Goal: Task Accomplishment & Management: Use online tool/utility

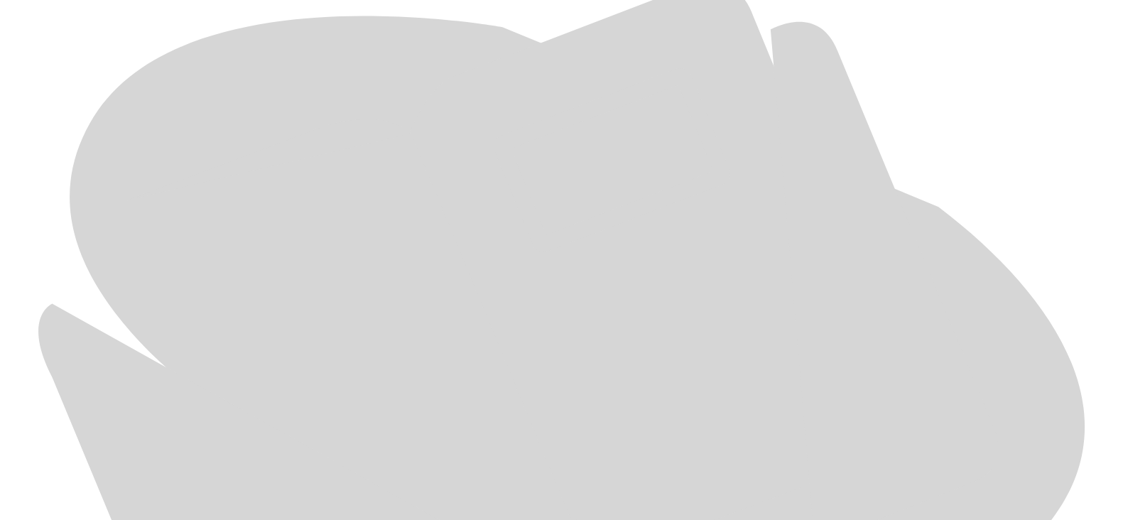
scroll to position [685, 0]
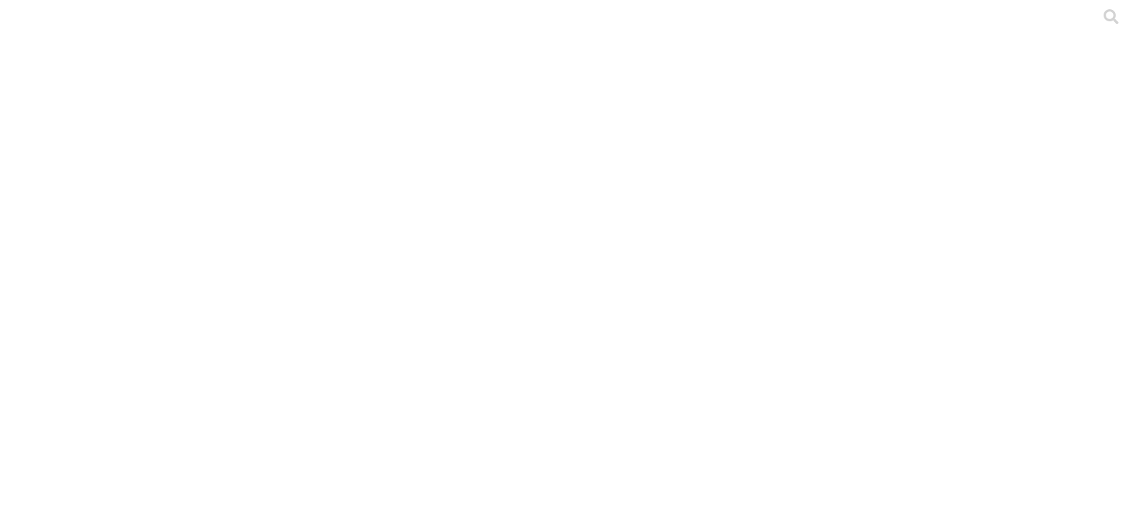
type input "a"
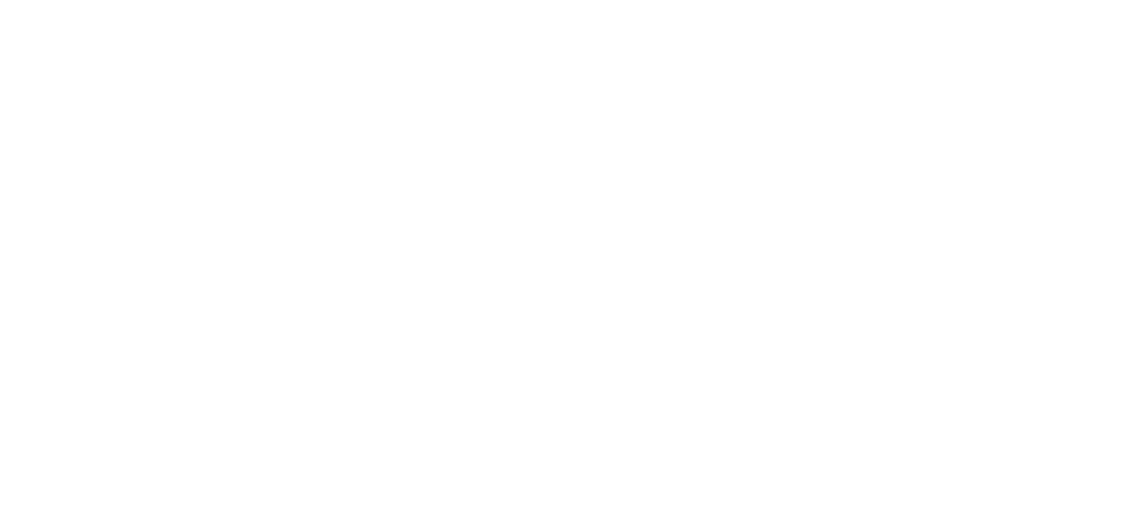
type input "agosto 2025"
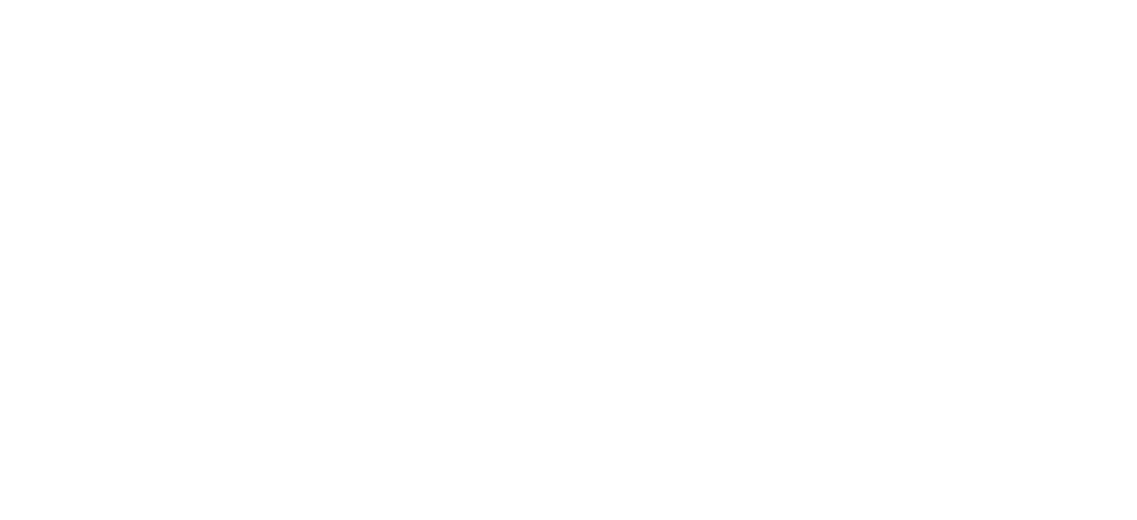
type input "agosto 2025"
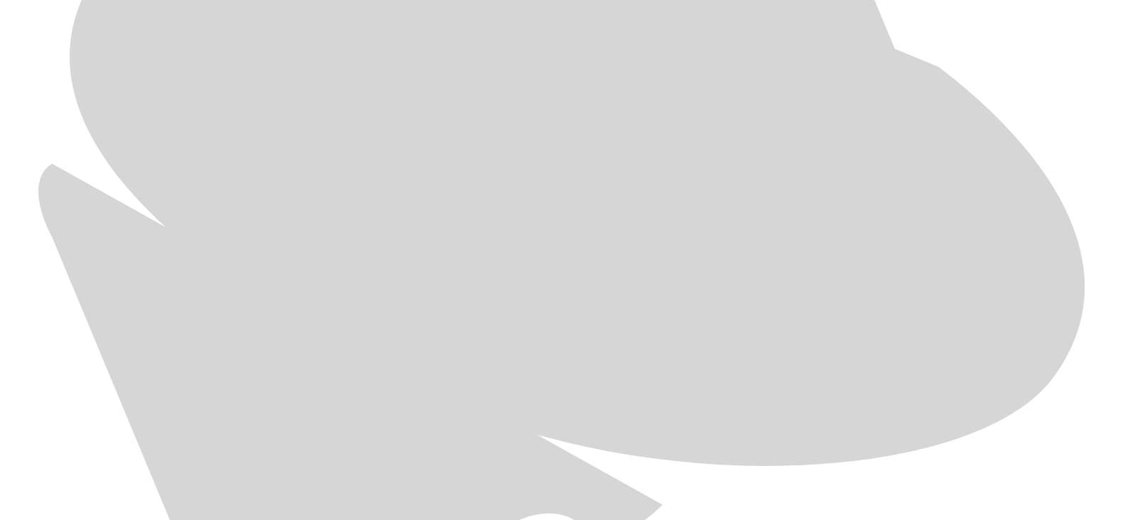
scroll to position [903, 0]
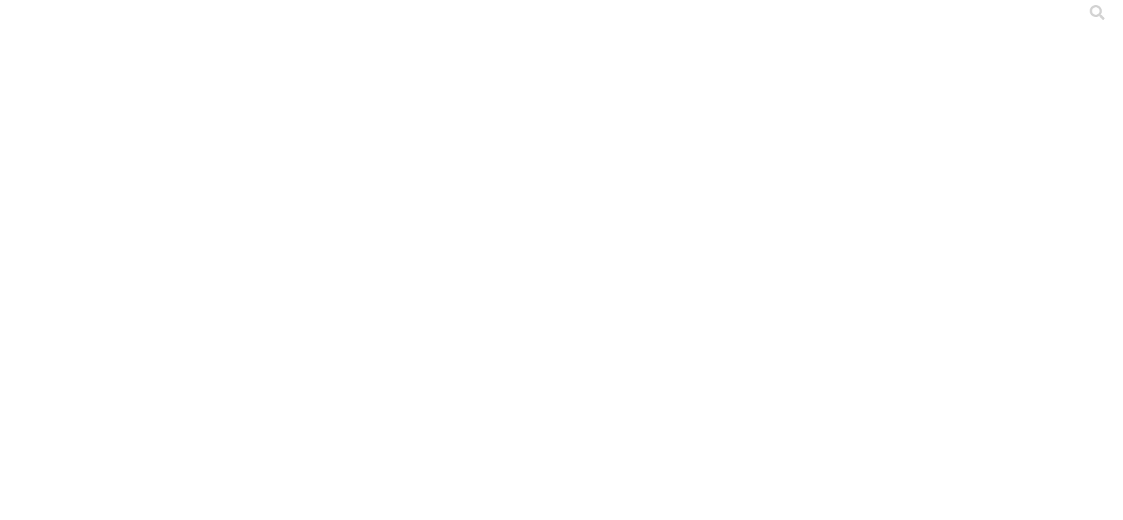
scroll to position [0, 0]
type input "a"
type input "pablo duque agosto 2025"
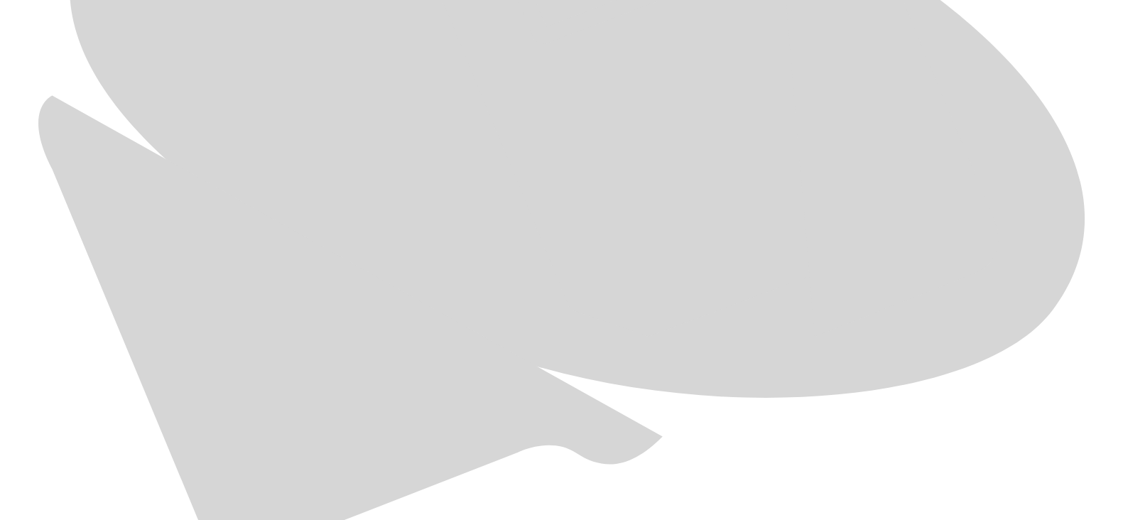
scroll to position [899, 0]
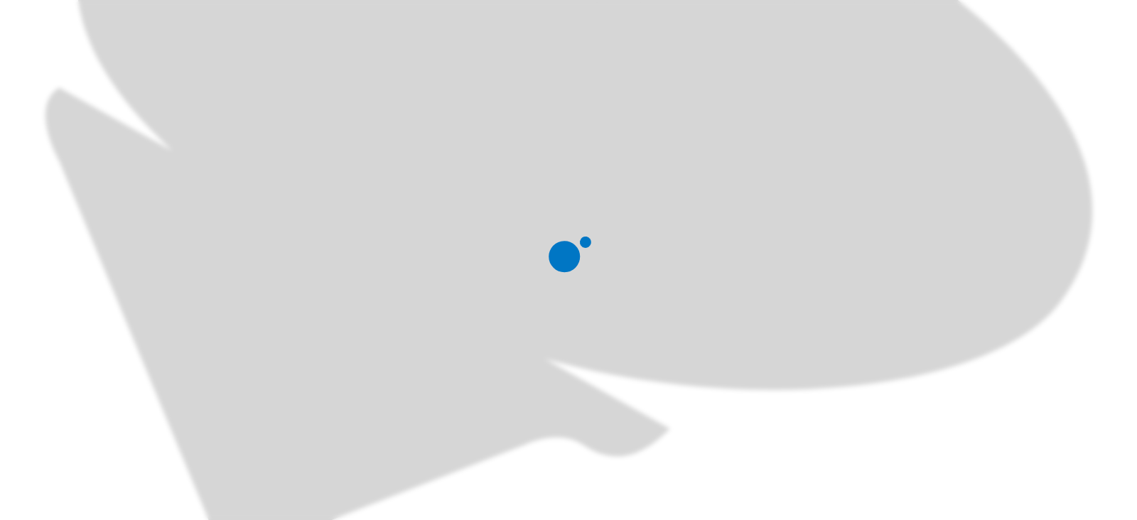
scroll to position [0, 0]
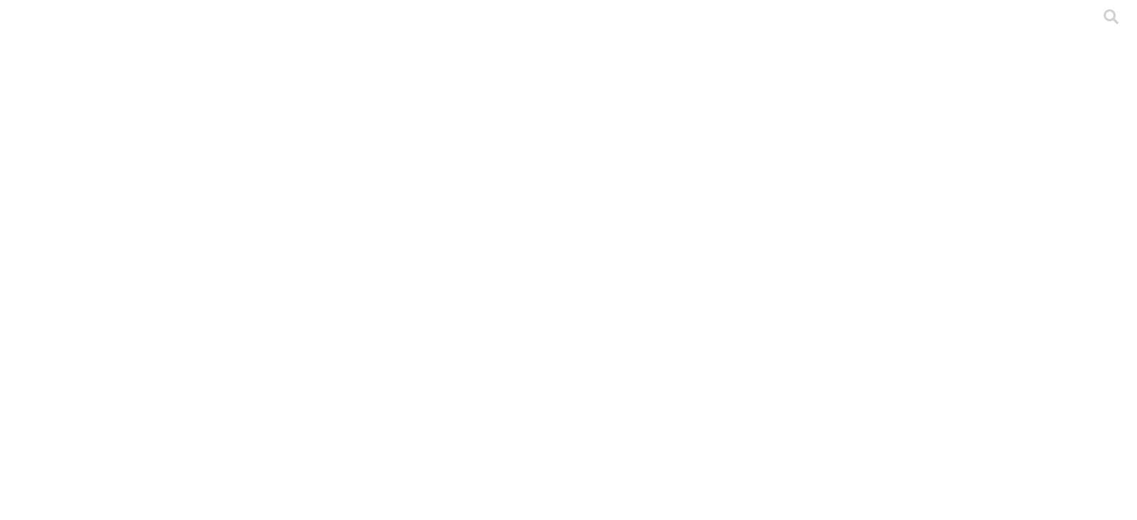
type input "agosto 2025"
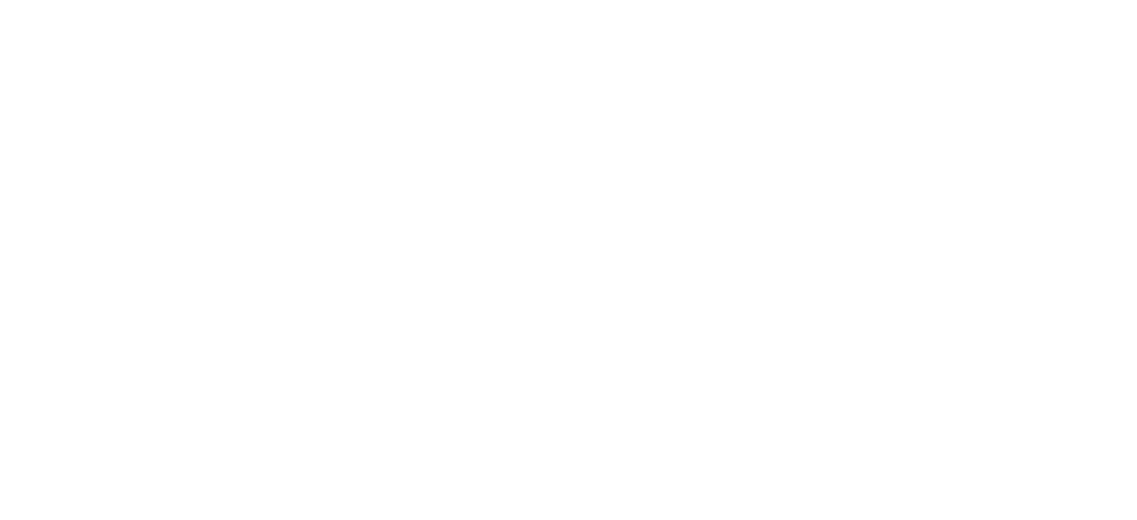
type input "agosto 2025"
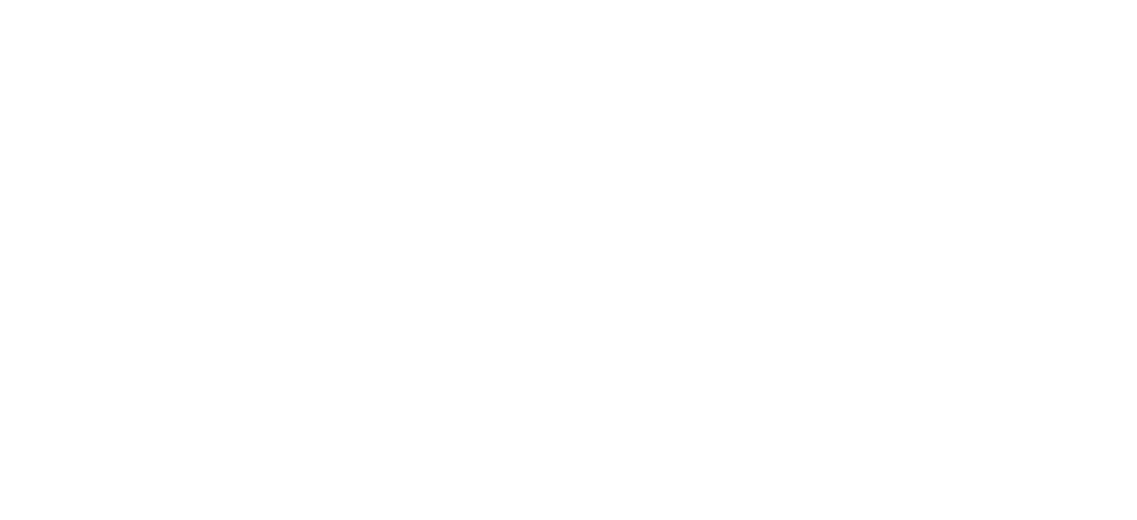
type input "agosto 2025"
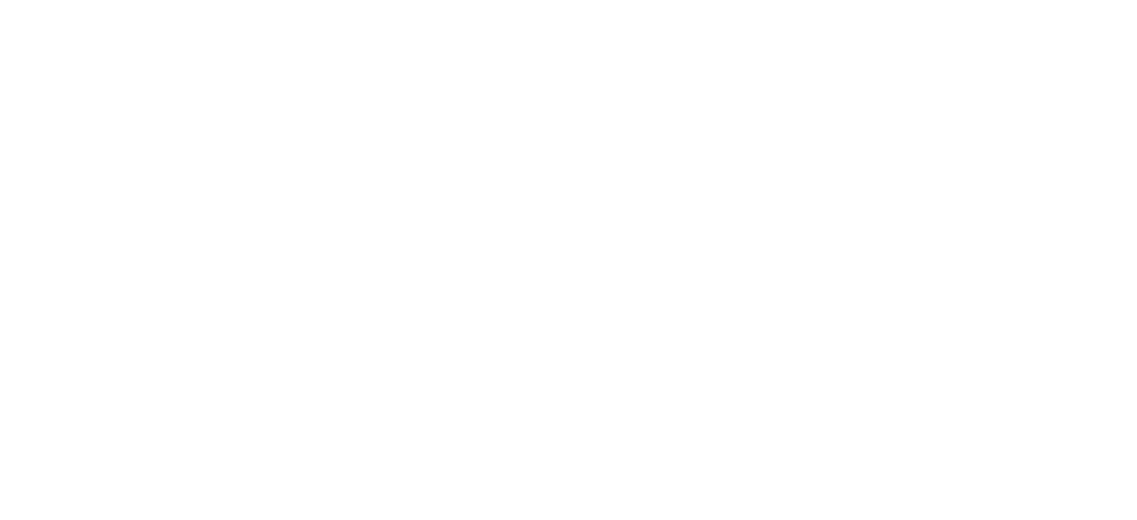
type input "p"
type input "agosto 2025"
